Goal: Register for event/course

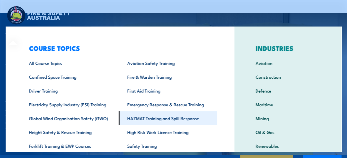
click at [150, 116] on link "HAZMAT Training and Spill Response" at bounding box center [167, 118] width 98 height 14
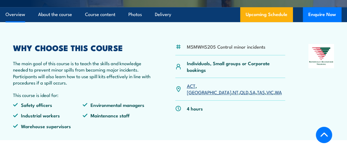
scroll to position [143, 0]
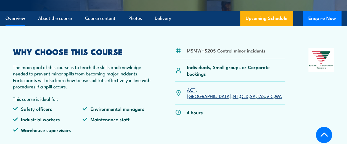
click at [249, 92] on link "SA" at bounding box center [252, 95] width 6 height 7
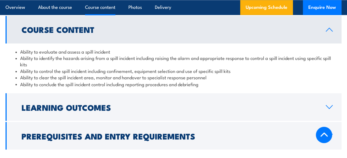
scroll to position [445, 0]
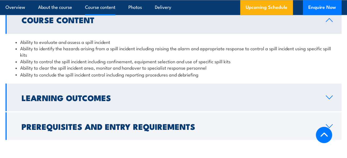
click at [329, 95] on icon at bounding box center [328, 97] width 7 height 4
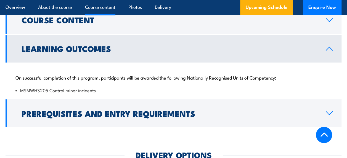
click at [329, 45] on link "Learning Outcomes" at bounding box center [174, 49] width 336 height 28
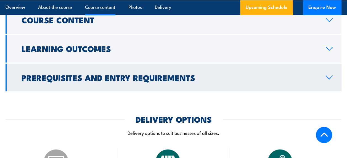
click at [330, 76] on icon at bounding box center [328, 77] width 7 height 4
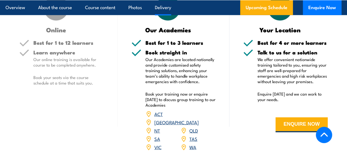
scroll to position [690, 0]
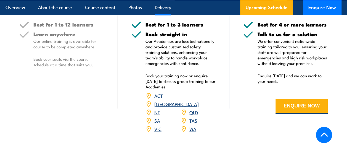
click at [155, 117] on link "SA" at bounding box center [157, 120] width 6 height 7
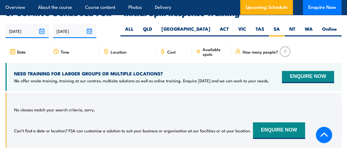
scroll to position [845, 0]
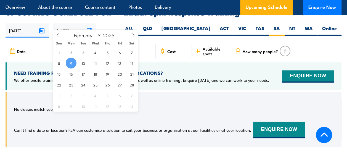
click at [88, 23] on input "[DATE]" at bounding box center [74, 30] width 43 height 14
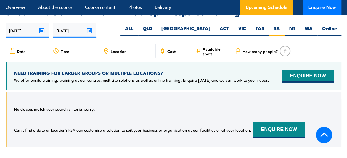
click at [188, 99] on div "No classes match your search criteria, sorry. Can’t find a date or location? FS…" at bounding box center [174, 119] width 320 height 40
